Goal: Task Accomplishment & Management: Use online tool/utility

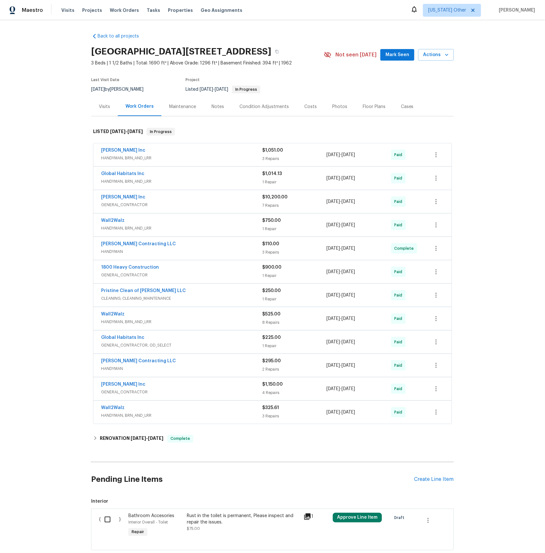
click at [131, 156] on span "HANDYMAN, BRN_AND_LRR" at bounding box center [181, 158] width 161 height 6
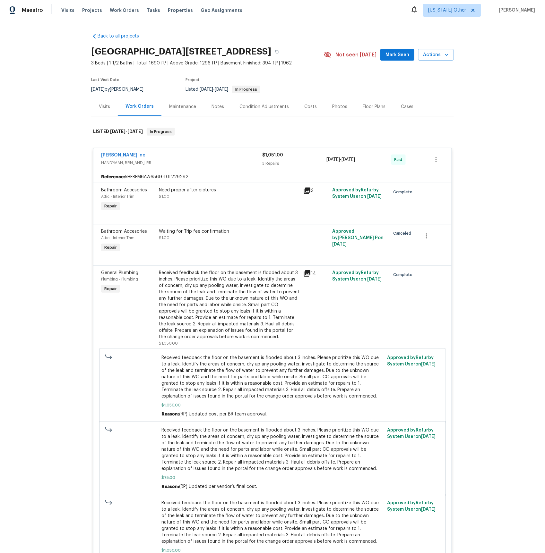
click at [308, 275] on icon at bounding box center [307, 273] width 6 height 6
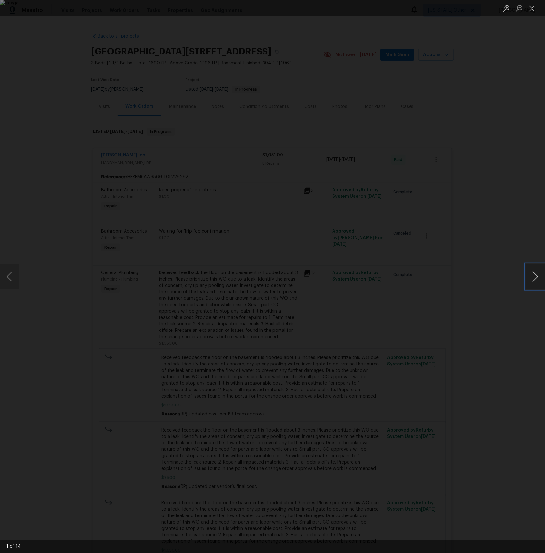
click at [536, 275] on button "Next image" at bounding box center [534, 277] width 19 height 26
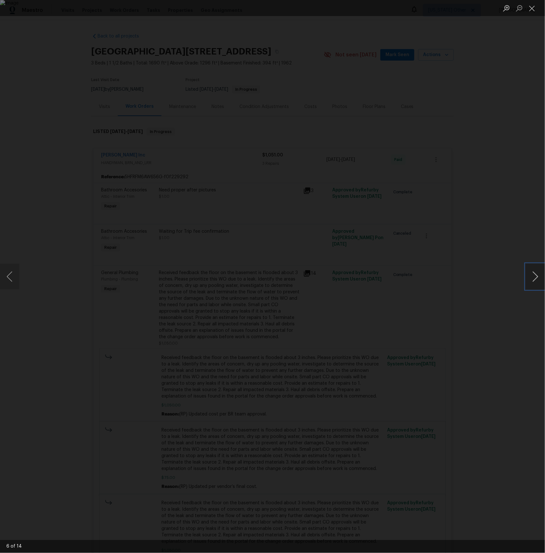
click at [536, 275] on button "Next image" at bounding box center [534, 277] width 19 height 26
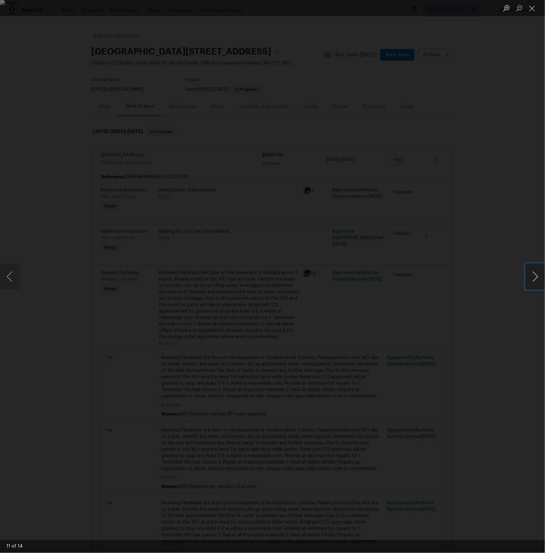
click at [536, 275] on button "Next image" at bounding box center [534, 277] width 19 height 26
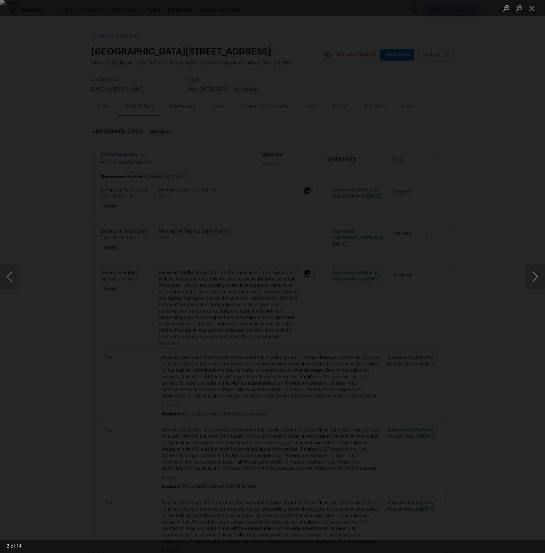
click at [459, 190] on div "Lightbox" at bounding box center [272, 276] width 545 height 553
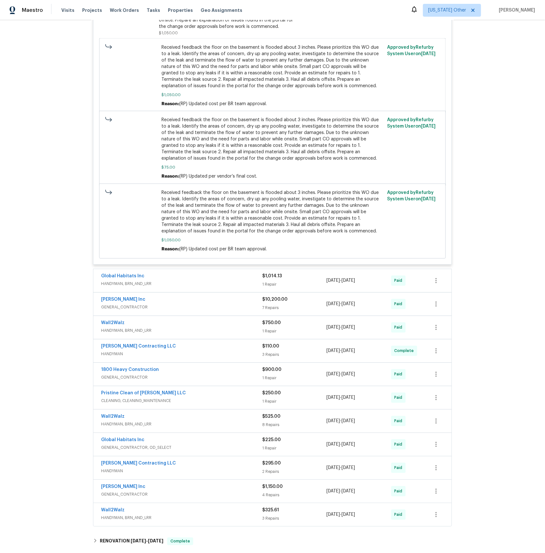
scroll to position [358, 0]
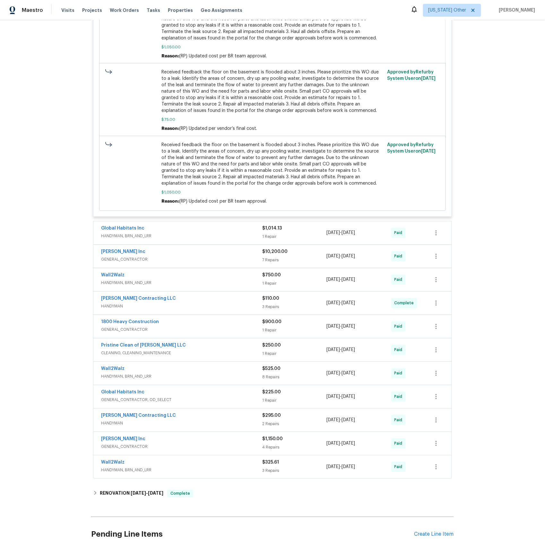
click at [145, 237] on span "HANDYMAN, BRN_AND_LRR" at bounding box center [181, 236] width 161 height 6
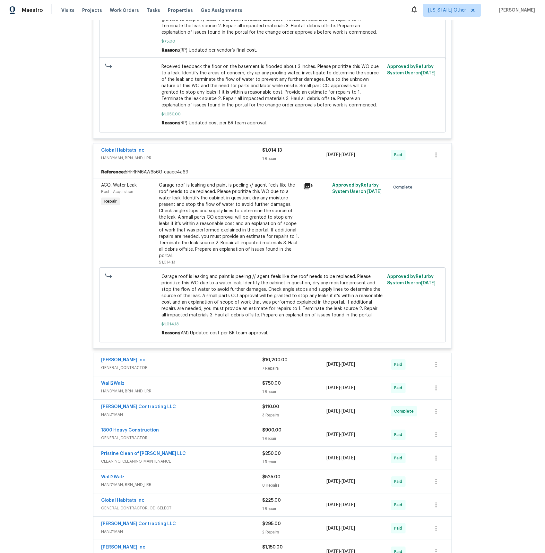
scroll to position [505, 0]
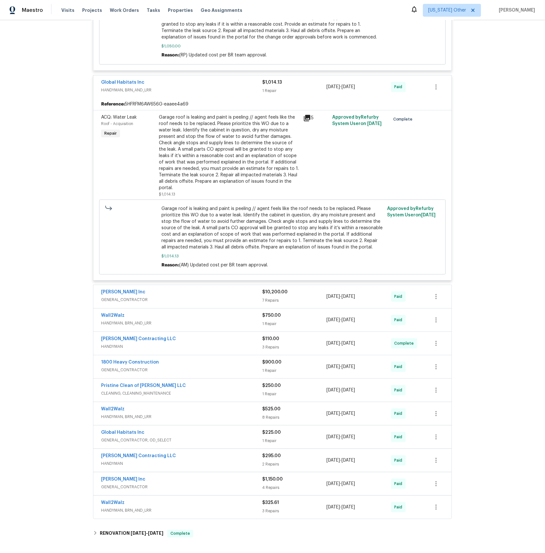
click at [134, 300] on div "[PERSON_NAME] Inc GENERAL_CONTRACTOR" at bounding box center [181, 296] width 161 height 15
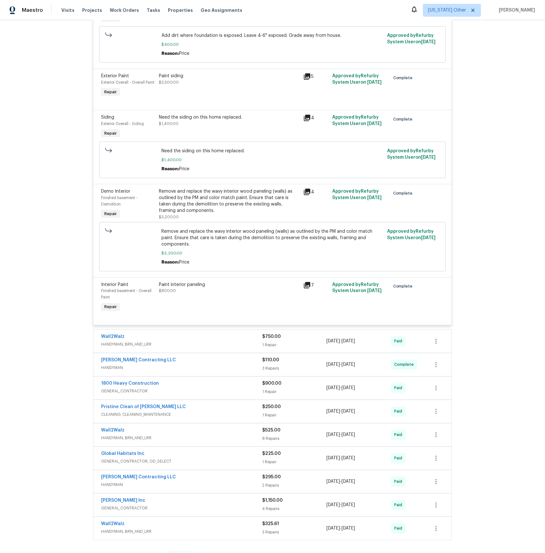
scroll to position [990, 0]
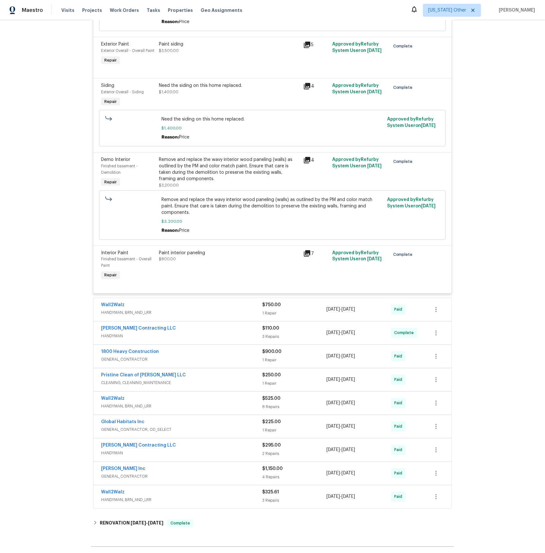
click at [136, 316] on span "HANDYMAN, BRN_AND_LRR" at bounding box center [181, 313] width 161 height 6
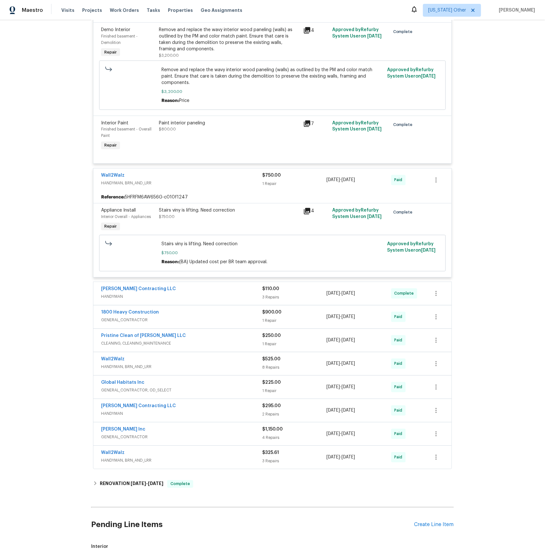
scroll to position [1172, 0]
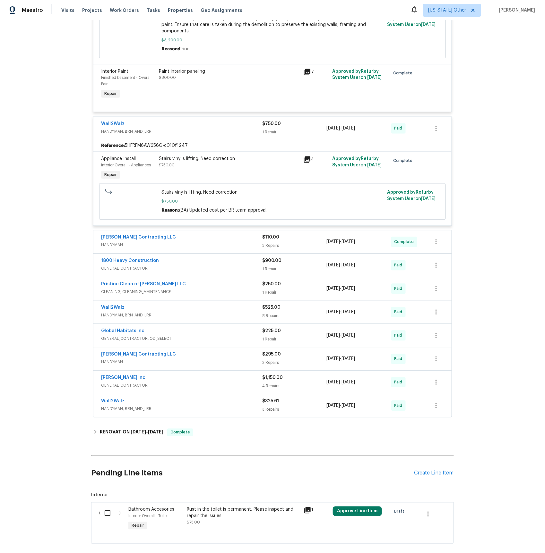
click at [113, 247] on span "HANDYMAN" at bounding box center [181, 245] width 161 height 6
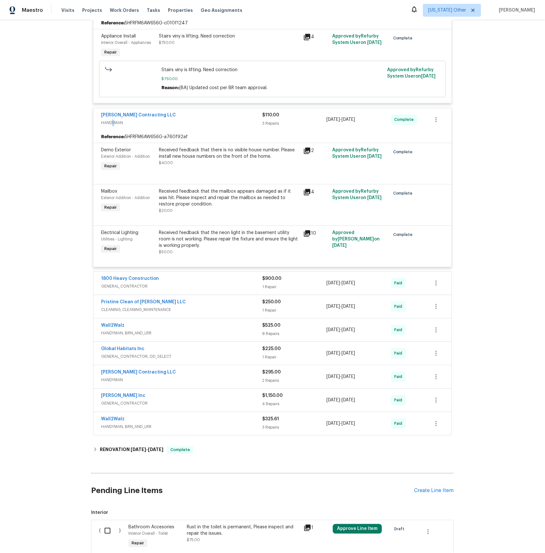
scroll to position [1325, 0]
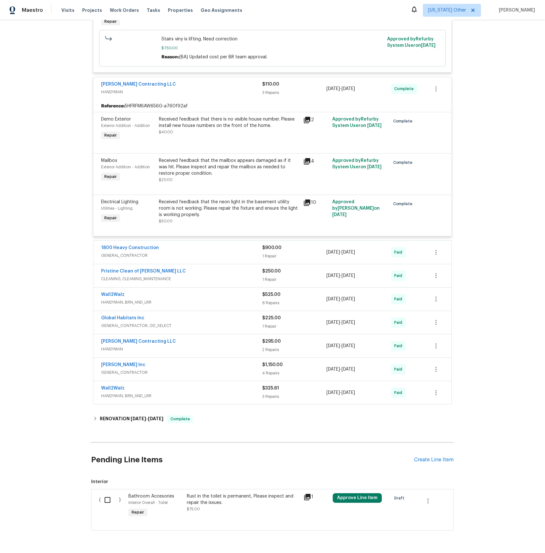
drag, startPoint x: 144, startPoint y: 261, endPoint x: 155, endPoint y: 260, distance: 11.3
click at [144, 259] on span "GENERAL_CONTRACTOR" at bounding box center [181, 255] width 161 height 6
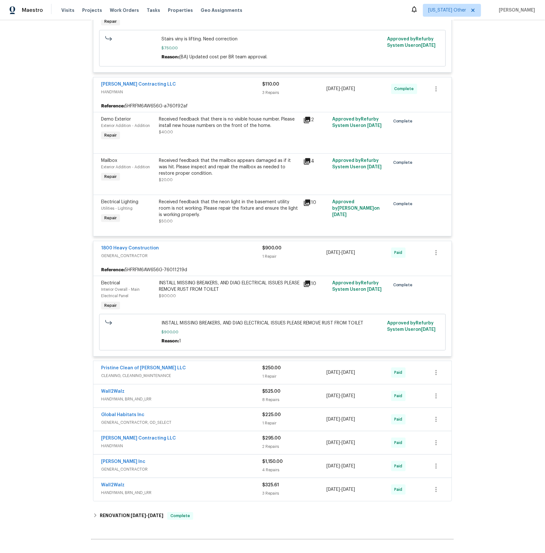
click at [142, 379] on span "CLEANING, CLEANING_MAINTENANCE" at bounding box center [181, 376] width 161 height 6
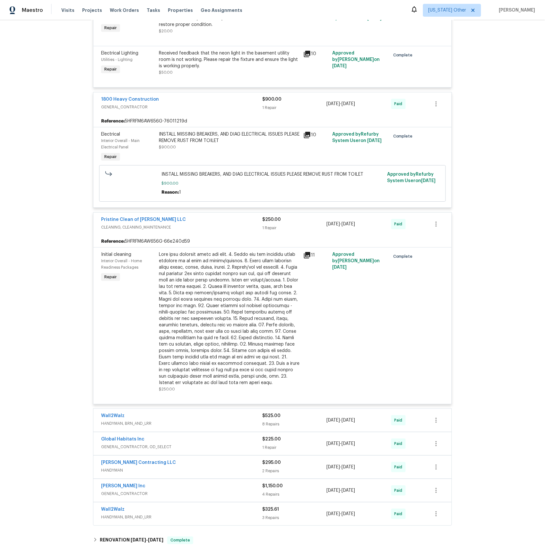
scroll to position [1524, 0]
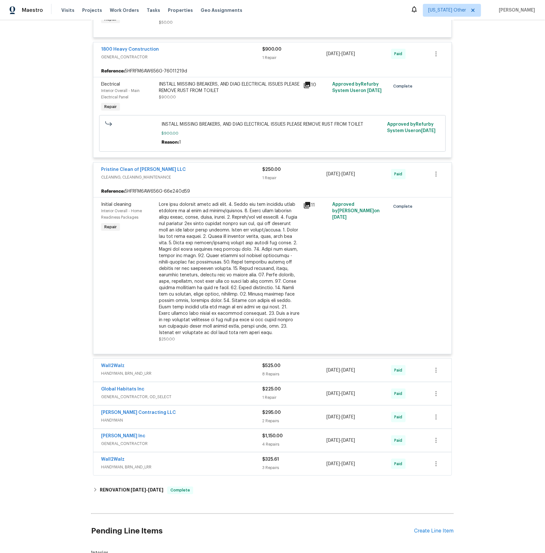
click at [135, 377] on span "HANDYMAN, BRN_AND_LRR" at bounding box center [181, 373] width 161 height 6
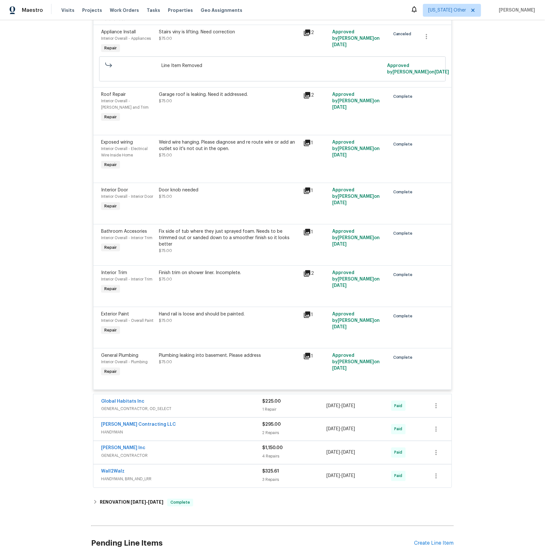
scroll to position [1961, 0]
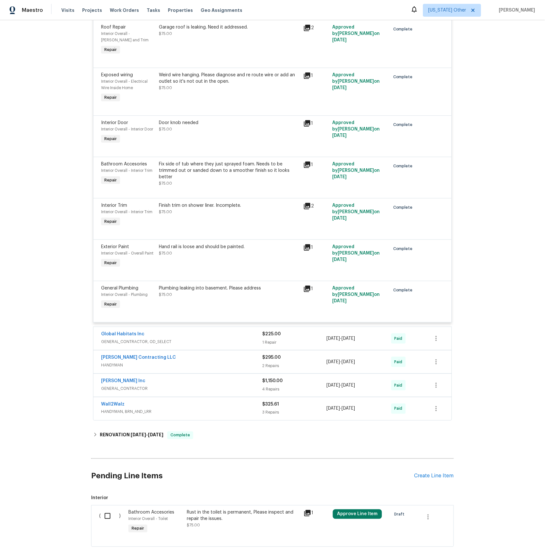
click at [139, 345] on span "GENERAL_CONTRACTOR, OD_SELECT" at bounding box center [181, 342] width 161 height 6
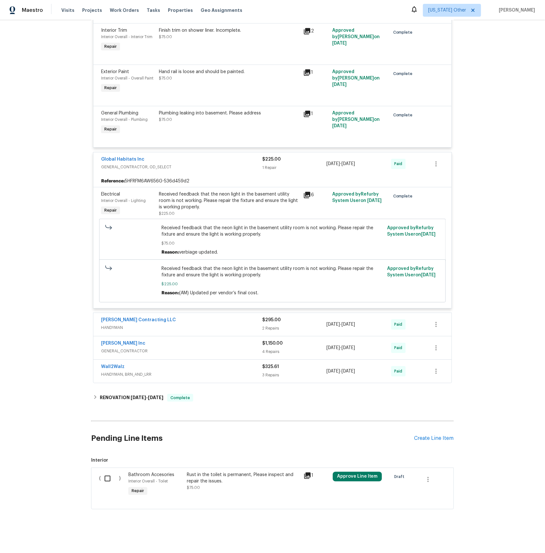
scroll to position [2152, 0]
click at [127, 320] on link "[PERSON_NAME] Contracting LLC" at bounding box center [138, 320] width 75 height 4
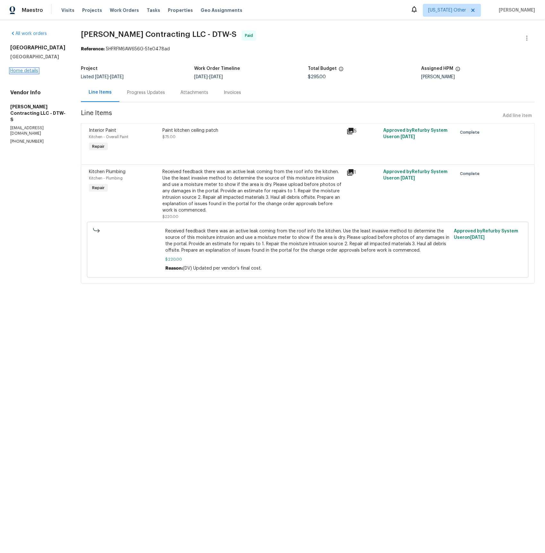
click at [30, 68] on div "[GEOGRAPHIC_DATA][STREET_ADDRESS][PERSON_NAME] Home details" at bounding box center [37, 60] width 55 height 30
click at [25, 70] on link "Home details" at bounding box center [24, 71] width 28 height 4
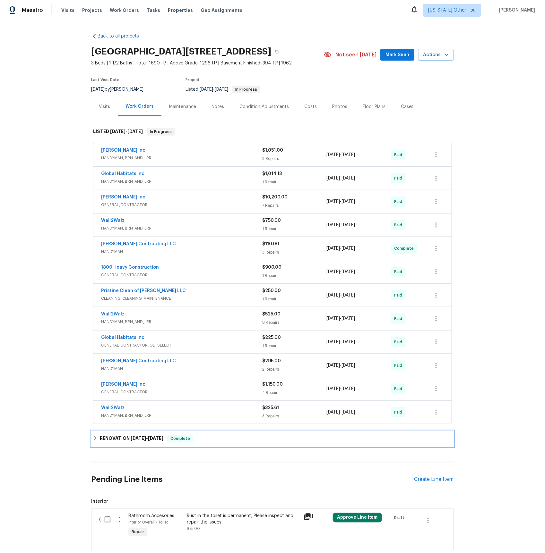
click at [136, 439] on span "[DATE]" at bounding box center [138, 438] width 15 height 4
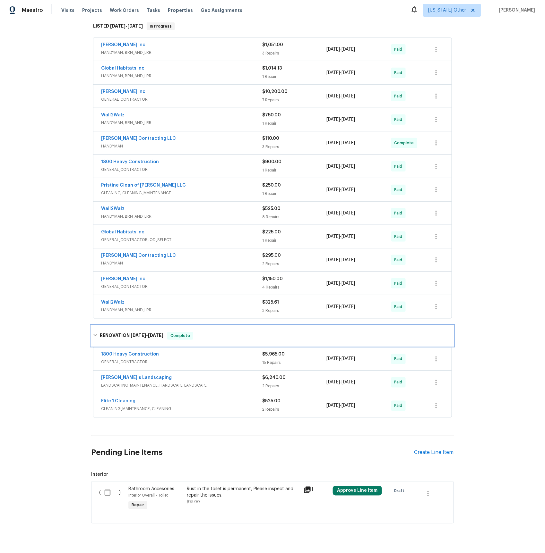
scroll to position [123, 0]
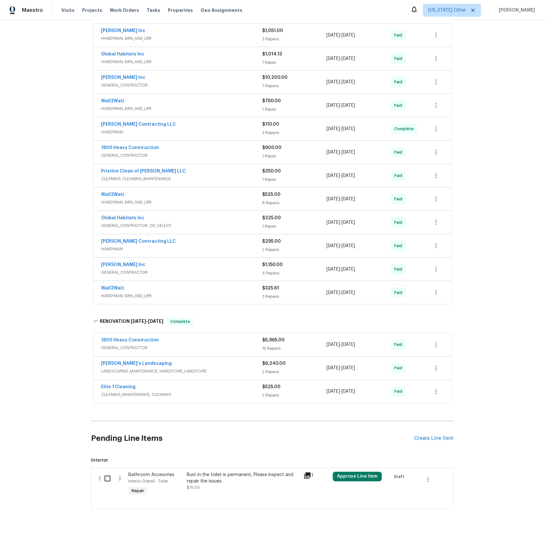
click at [122, 370] on span "LANDSCAPING_MAINTENANCE, HARDSCAPE_LANDSCAPE" at bounding box center [181, 371] width 161 height 6
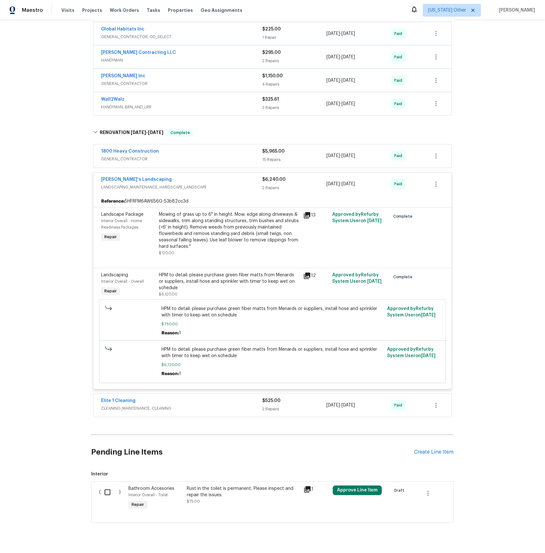
scroll to position [239, 0]
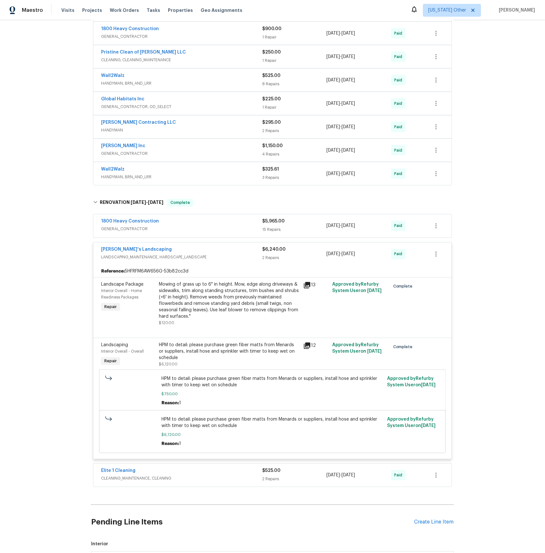
click at [126, 232] on span "GENERAL_CONTRACTOR" at bounding box center [181, 229] width 161 height 6
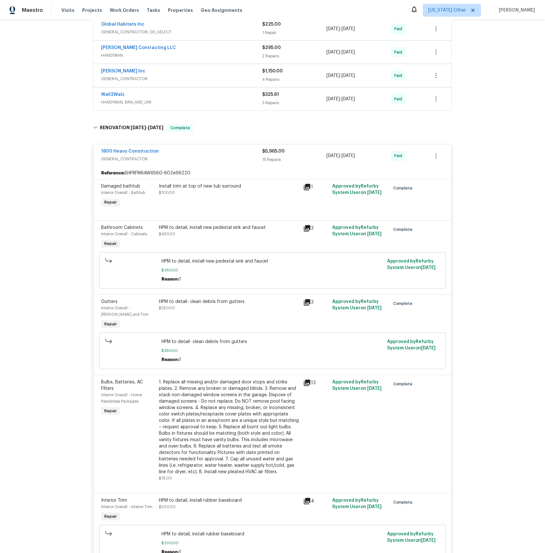
scroll to position [0, 0]
